Goal: Information Seeking & Learning: Understand process/instructions

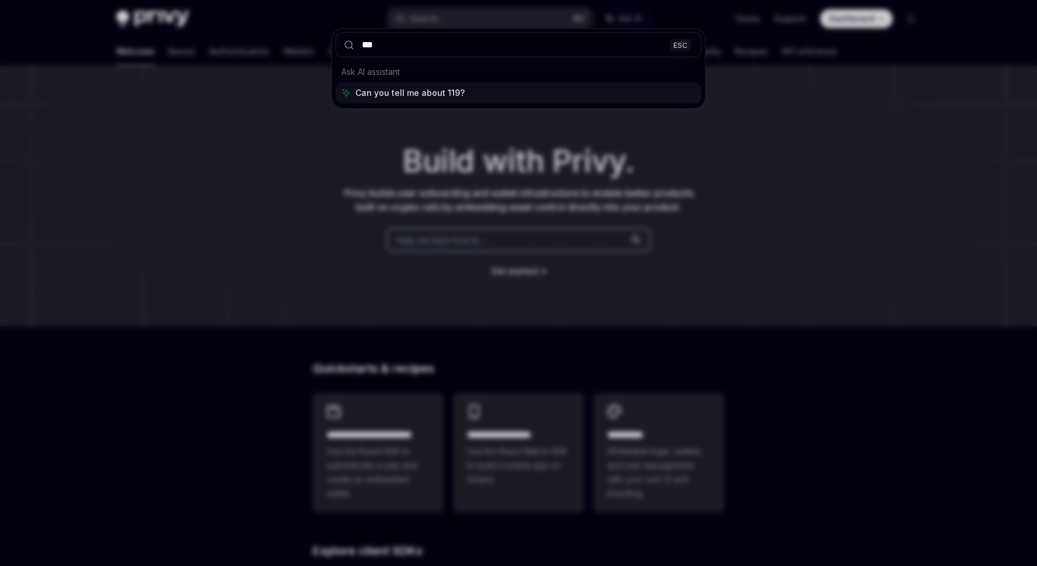
type input "****"
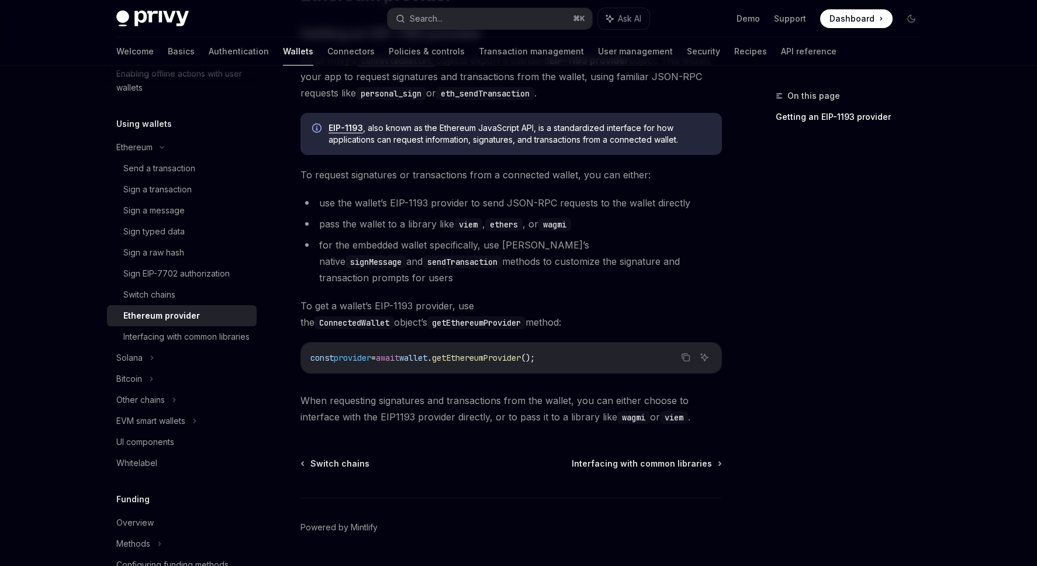
scroll to position [130, 0]
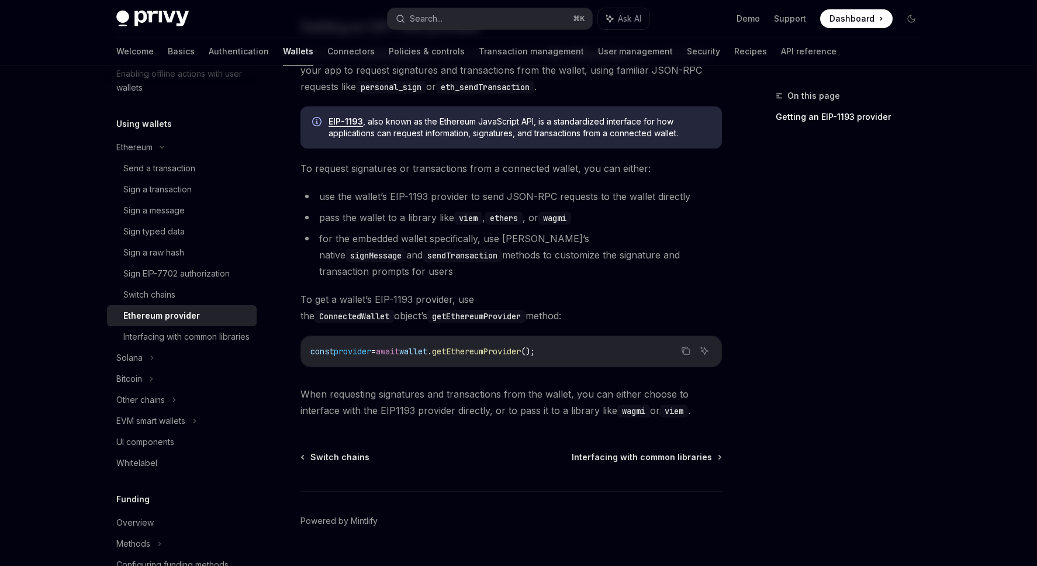
click at [394, 310] on code "ConnectedWallet" at bounding box center [355, 316] width 80 height 13
copy code "ConnectedWallet"
click at [394, 310] on code "ConnectedWallet" at bounding box center [355, 316] width 80 height 13
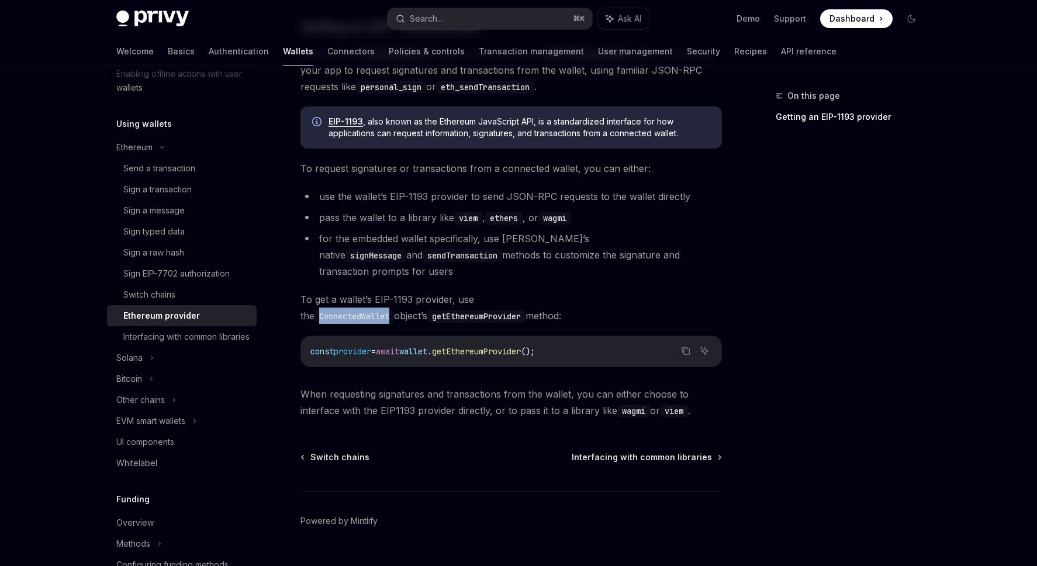
copy code "ConnectedWallet"
click at [171, 189] on div "Sign a transaction" at bounding box center [157, 189] width 68 height 14
type textarea "*"
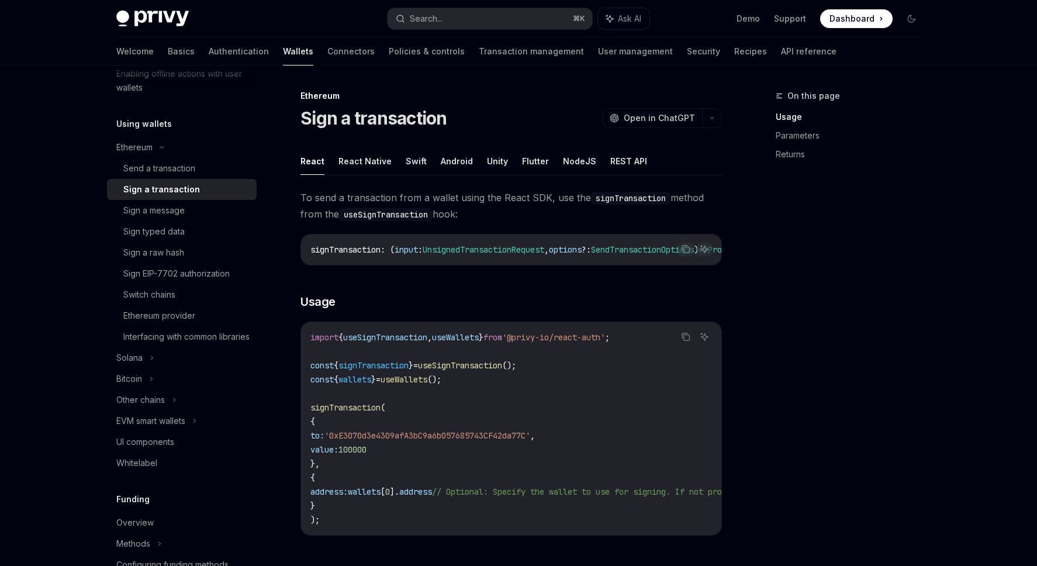
click at [850, 306] on div "On this page Usage Parameters Returns" at bounding box center [842, 327] width 178 height 477
click at [555, 16] on button "Search... ⌘ K" at bounding box center [490, 18] width 205 height 21
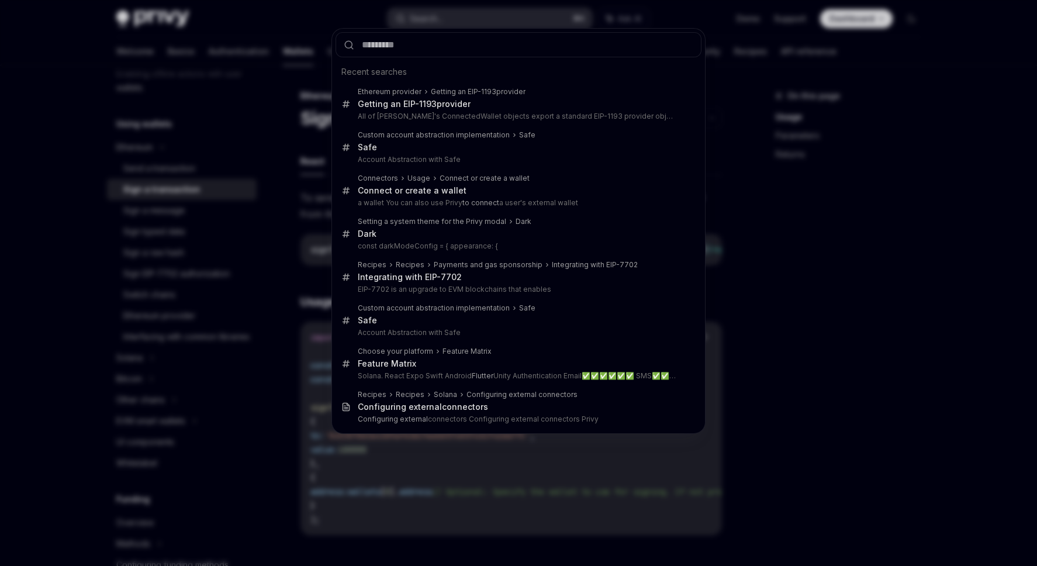
type input "**********"
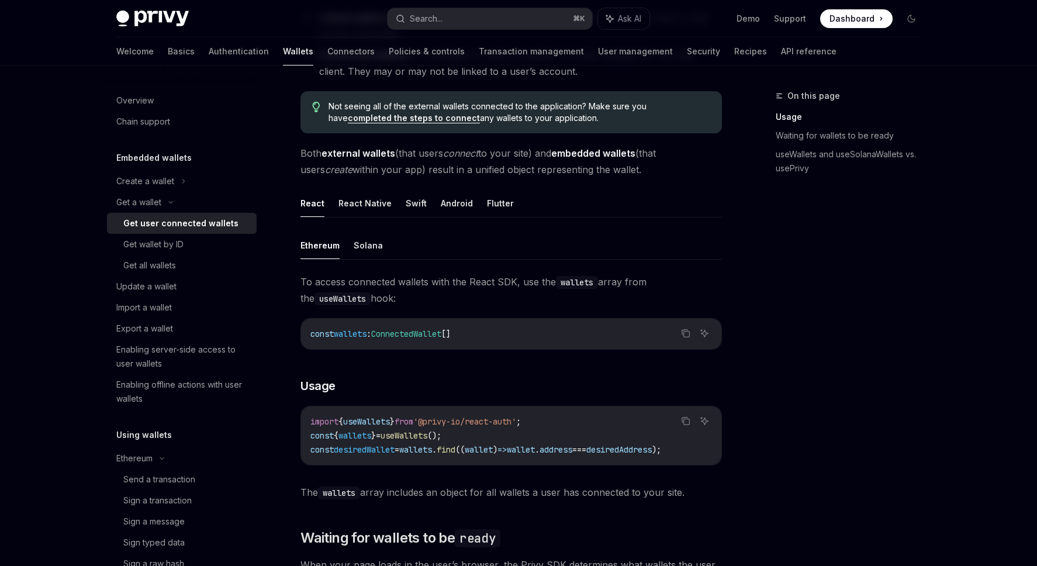
scroll to position [227, 0]
drag, startPoint x: 480, startPoint y: 434, endPoint x: 311, endPoint y: 438, distance: 169.6
click at [311, 438] on code "import { useWallets } from '@privy-io/react-auth' ; const { wallets } = useWall…" at bounding box center [512, 435] width 402 height 42
copy span "const { wallets } = useWallets ();"
click at [481, 436] on code "import { useWallets } from '@privy-io/react-auth' ; const { wallets } = useWall…" at bounding box center [512, 435] width 402 height 42
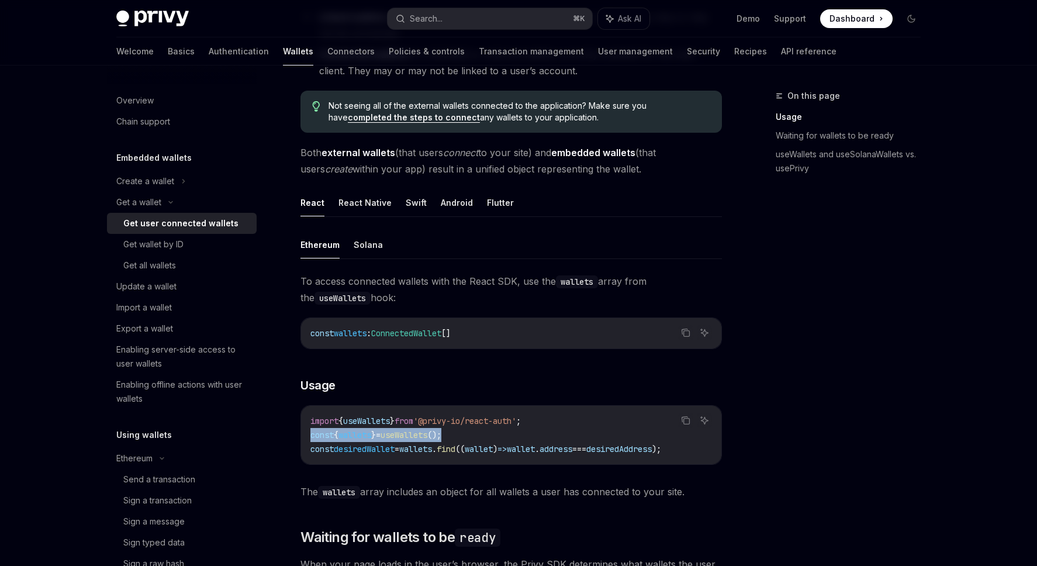
drag, startPoint x: 482, startPoint y: 434, endPoint x: 310, endPoint y: 433, distance: 171.9
click at [311, 433] on code "import { useWallets } from '@privy-io/react-auth' ; const { wallets } = useWall…" at bounding box center [512, 435] width 402 height 42
copy span "const { wallets } = useWallets ();"
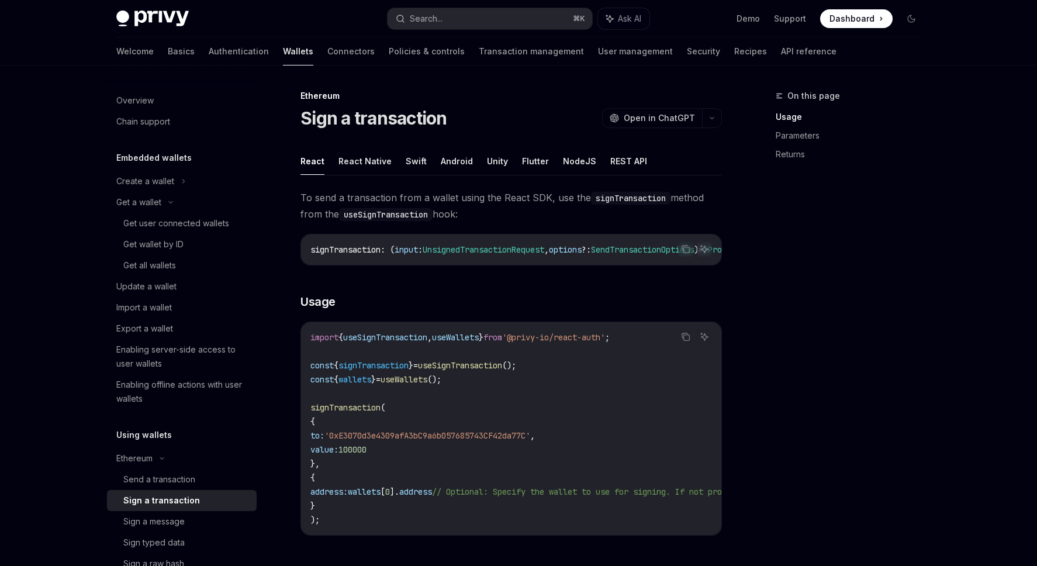
type textarea "*"
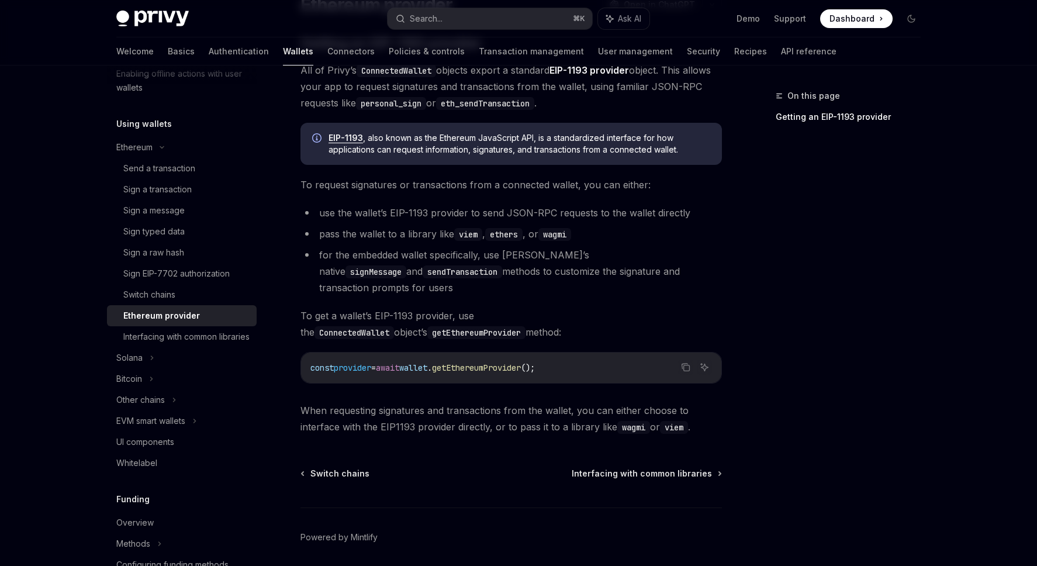
scroll to position [130, 0]
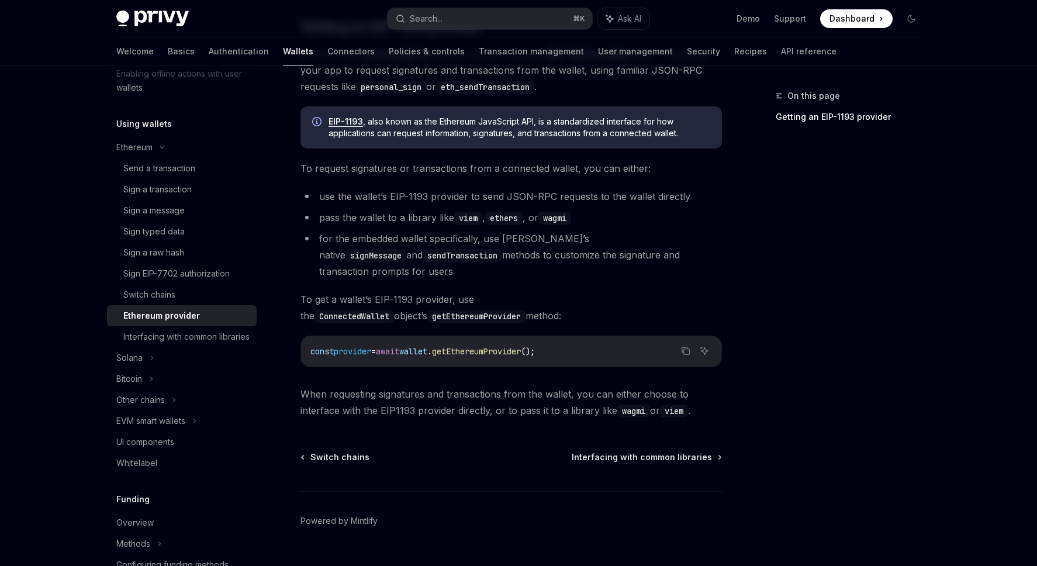
click at [506, 346] on span "getEthereumProvider" at bounding box center [476, 351] width 89 height 11
copy span "getEthereumProvider"
